Goal: Task Accomplishment & Management: Use online tool/utility

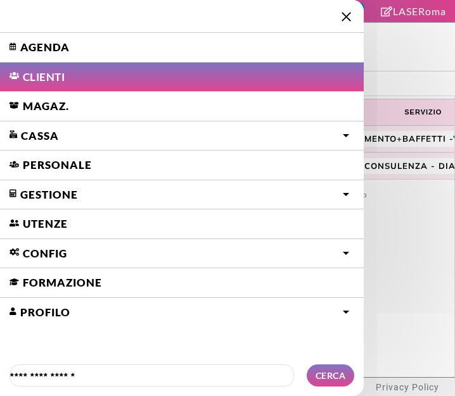
select select "**"
click at [33, 45] on link "Agenda" at bounding box center [182, 47] width 364 height 29
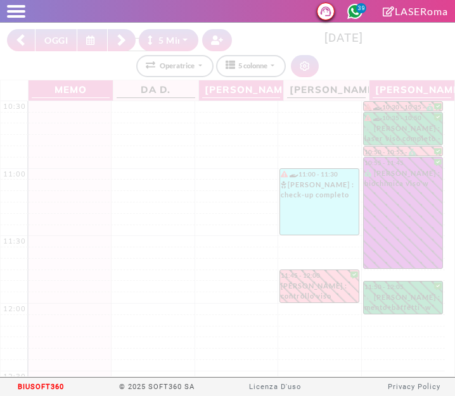
select select "*"
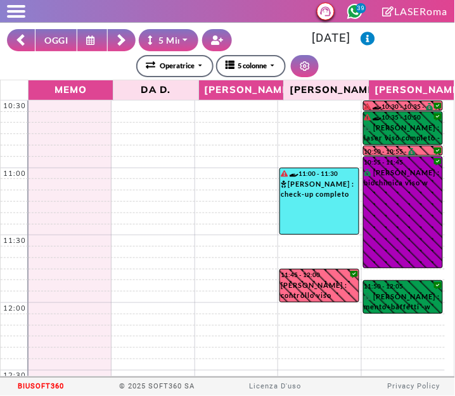
click at [51, 36] on button "OGGI" at bounding box center [56, 40] width 42 height 22
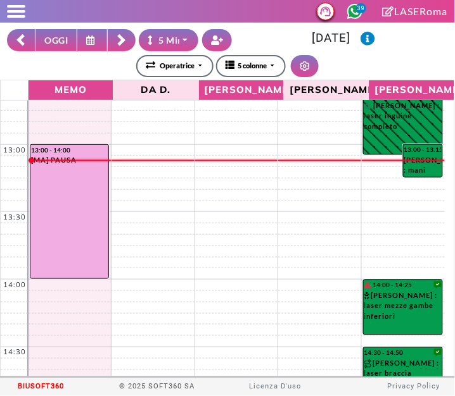
scroll to position [292, 0]
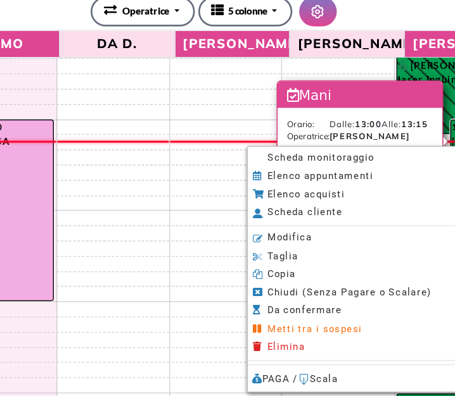
click at [341, 177] on span "Scheda monitoraggio" at bounding box center [306, 174] width 79 height 8
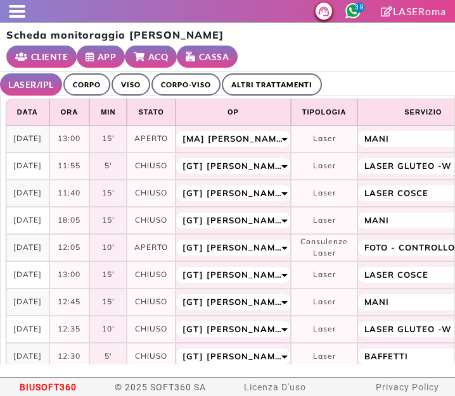
select select "**"
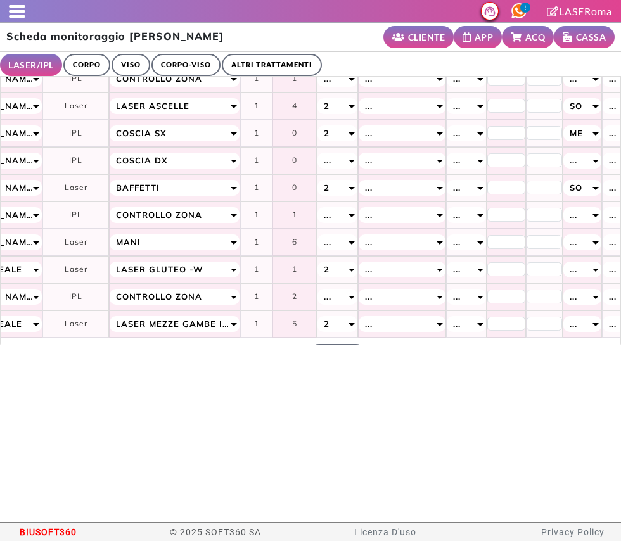
scroll to position [464, 248]
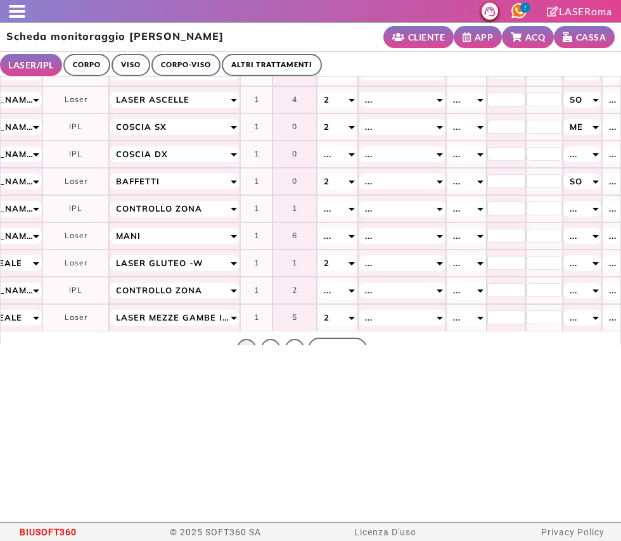
click at [237, 341] on link "1" at bounding box center [246, 348] width 19 height 19
click at [261, 343] on link "2" at bounding box center [270, 348] width 19 height 19
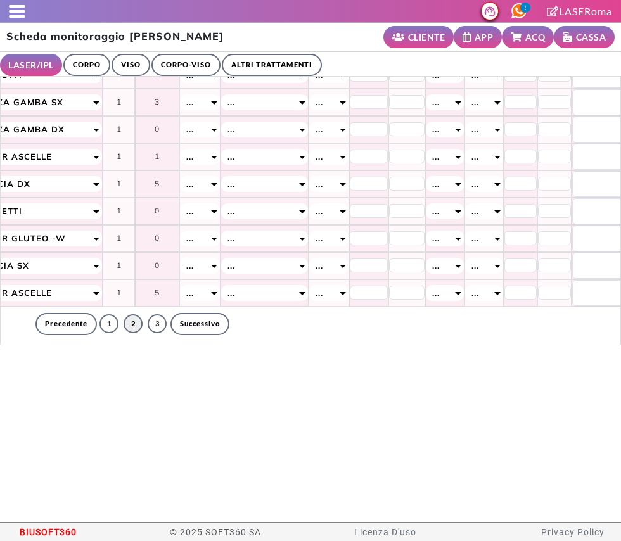
scroll to position [464, 379]
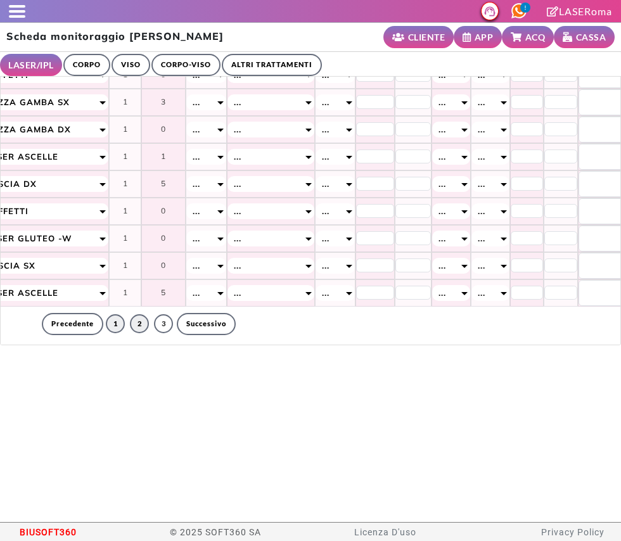
click at [106, 314] on link "1" at bounding box center [115, 323] width 19 height 19
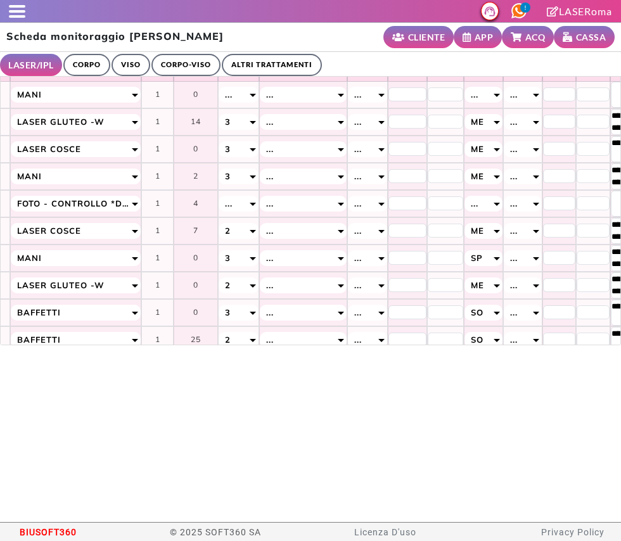
scroll to position [0, 478]
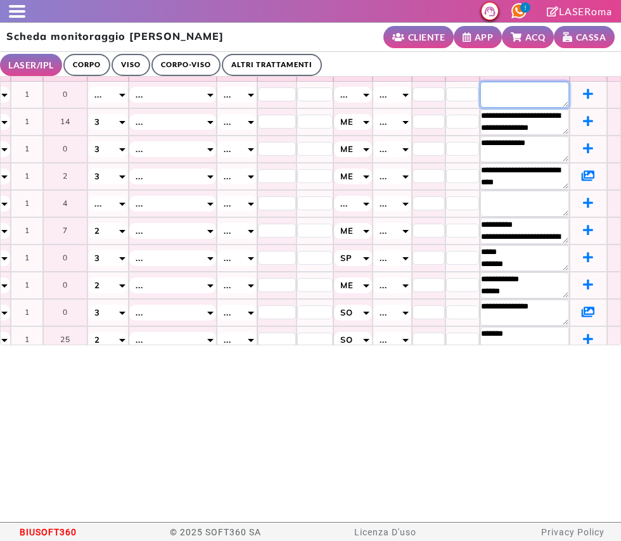
click at [454, 91] on textarea at bounding box center [524, 95] width 89 height 26
type textarea "*****"
click at [375, 61] on ul "LASER/IPL ULTRASUONI CORPO VISO CORPO-VISO ALTRI TRATTAMENTI" at bounding box center [310, 64] width 621 height 25
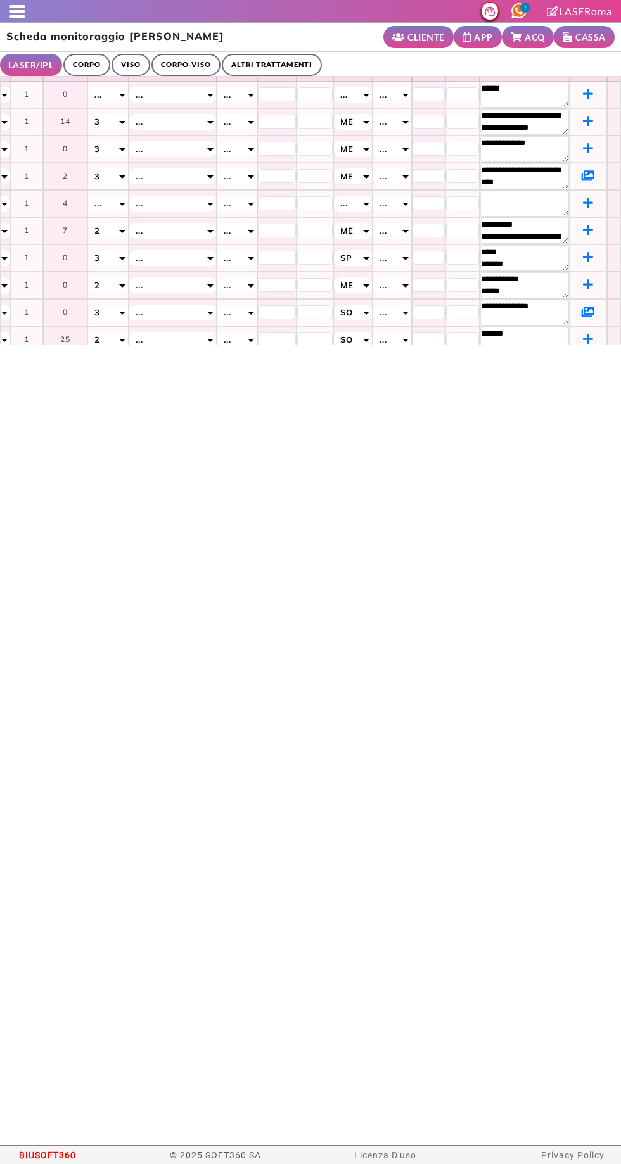
click at [4, 13] on div at bounding box center [12, 11] width 25 height 13
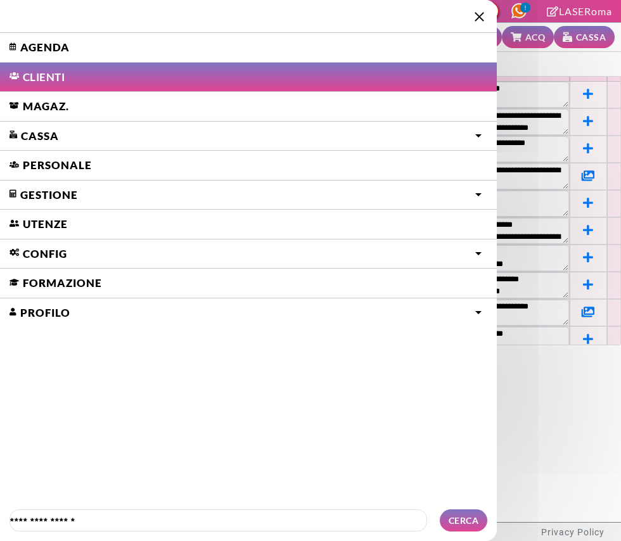
click at [38, 41] on link "Agenda" at bounding box center [248, 47] width 497 height 29
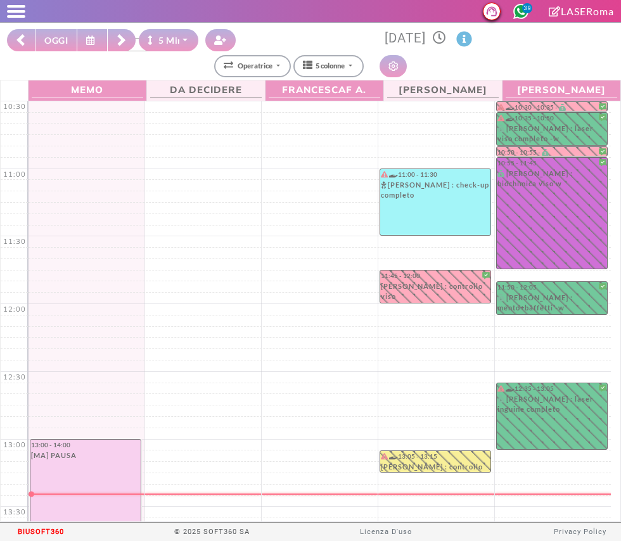
select select "*"
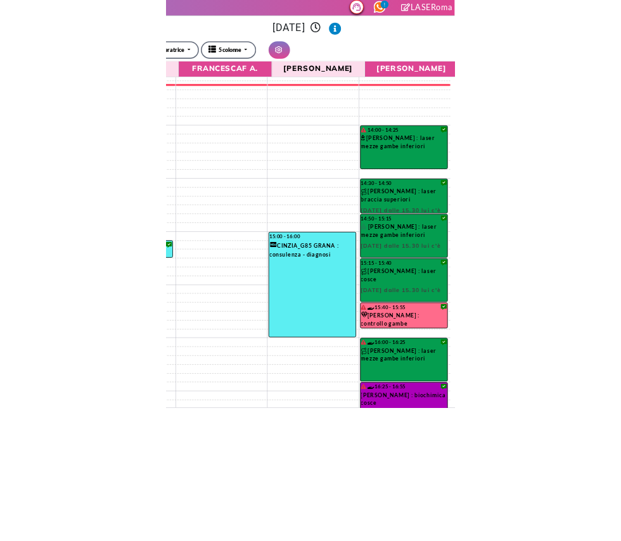
scroll to position [410, 0]
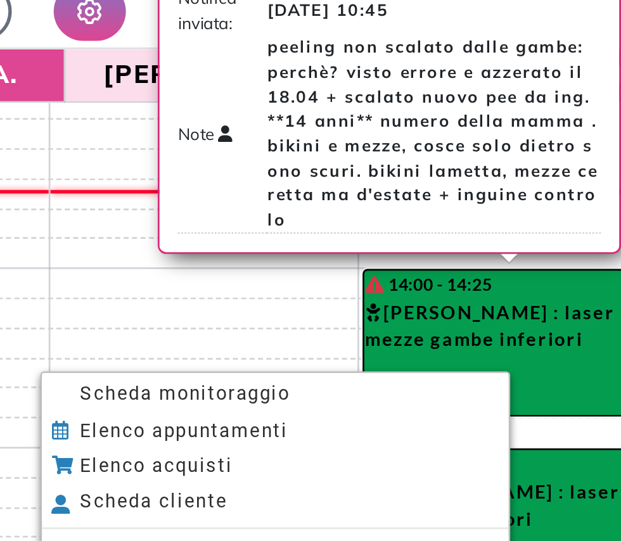
click at [400, 214] on span "Scheda monitoraggio" at bounding box center [428, 210] width 79 height 8
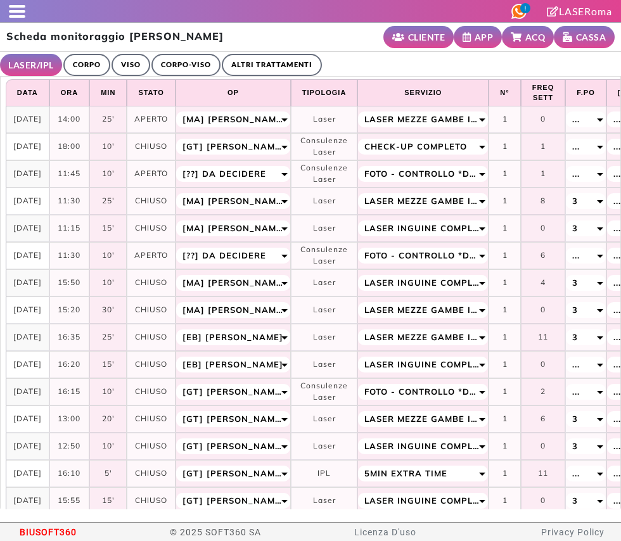
select select "**"
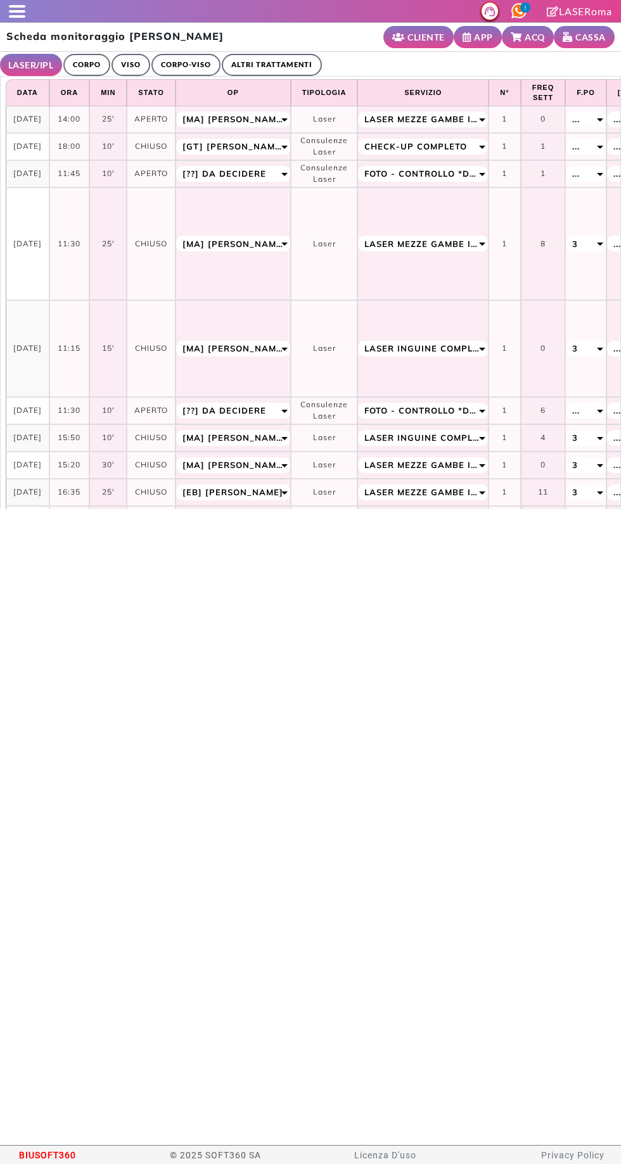
click at [20, 16] on span at bounding box center [17, 16] width 16 height 3
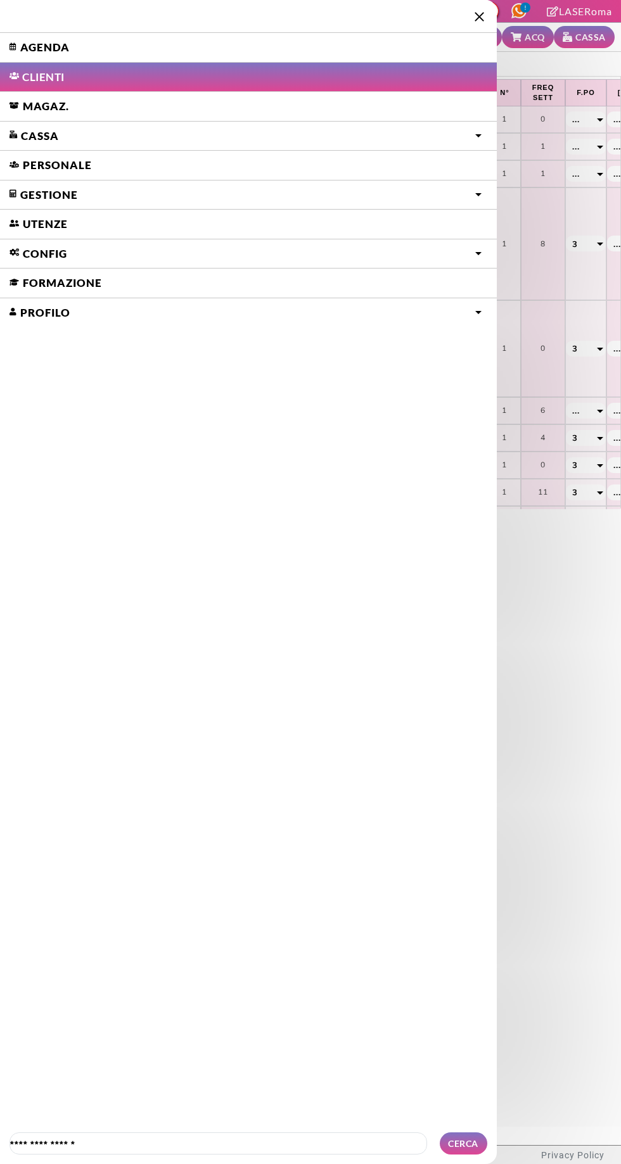
click at [27, 50] on link "Agenda" at bounding box center [248, 47] width 497 height 29
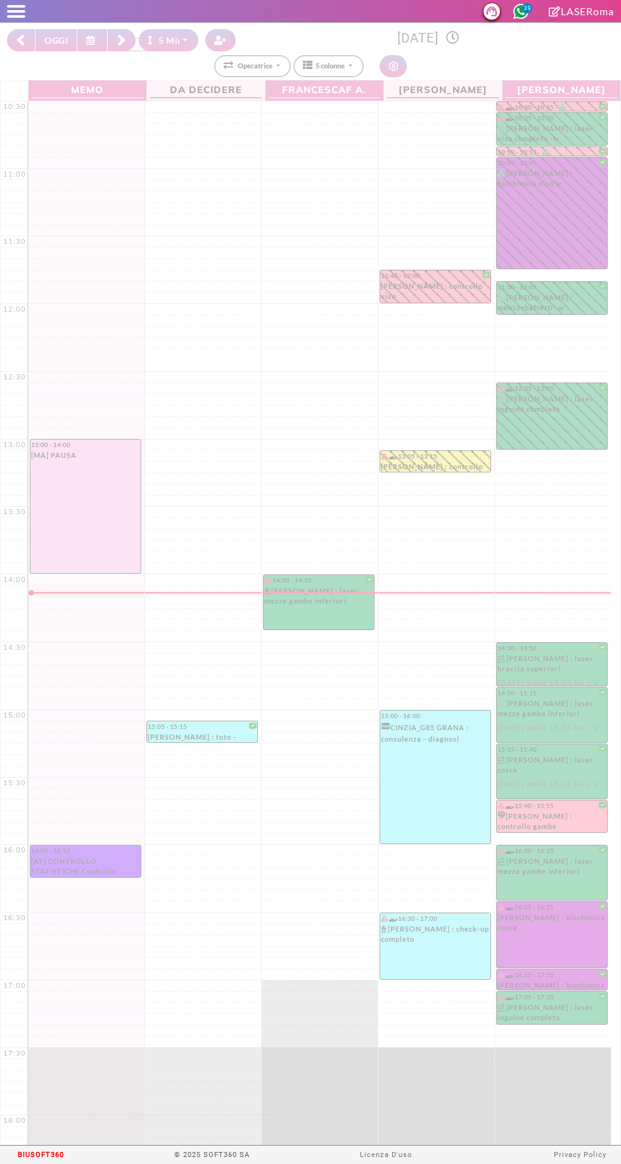
select select "*"
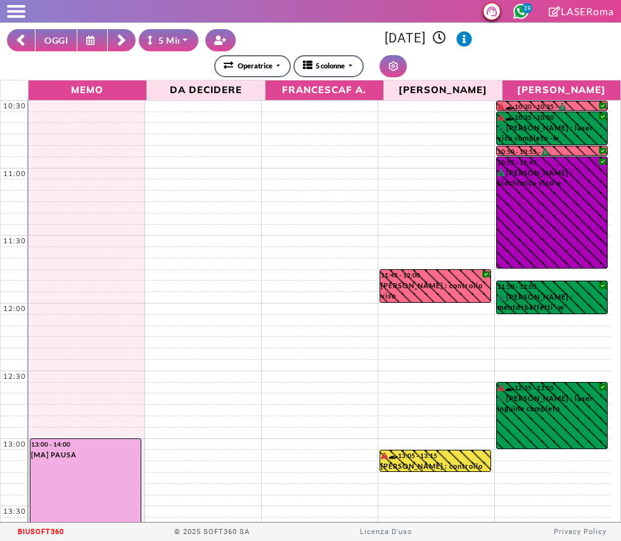
click at [54, 39] on button "OGGI" at bounding box center [56, 40] width 42 height 22
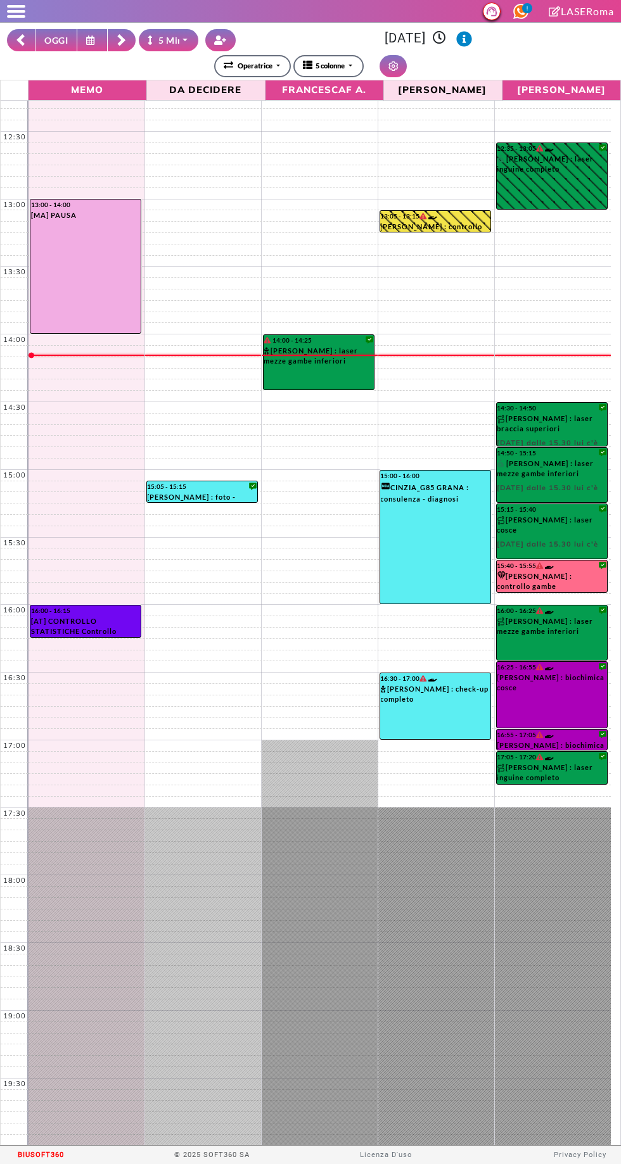
scroll to position [231, 0]
